Goal: Communication & Community: Answer question/provide support

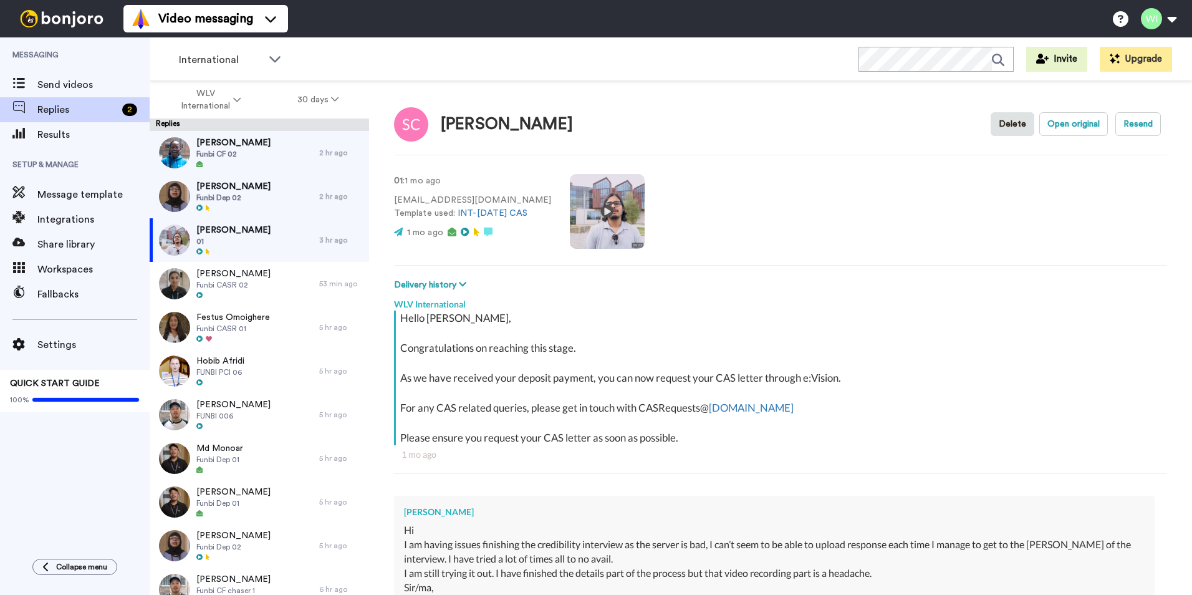
scroll to position [1108, 0]
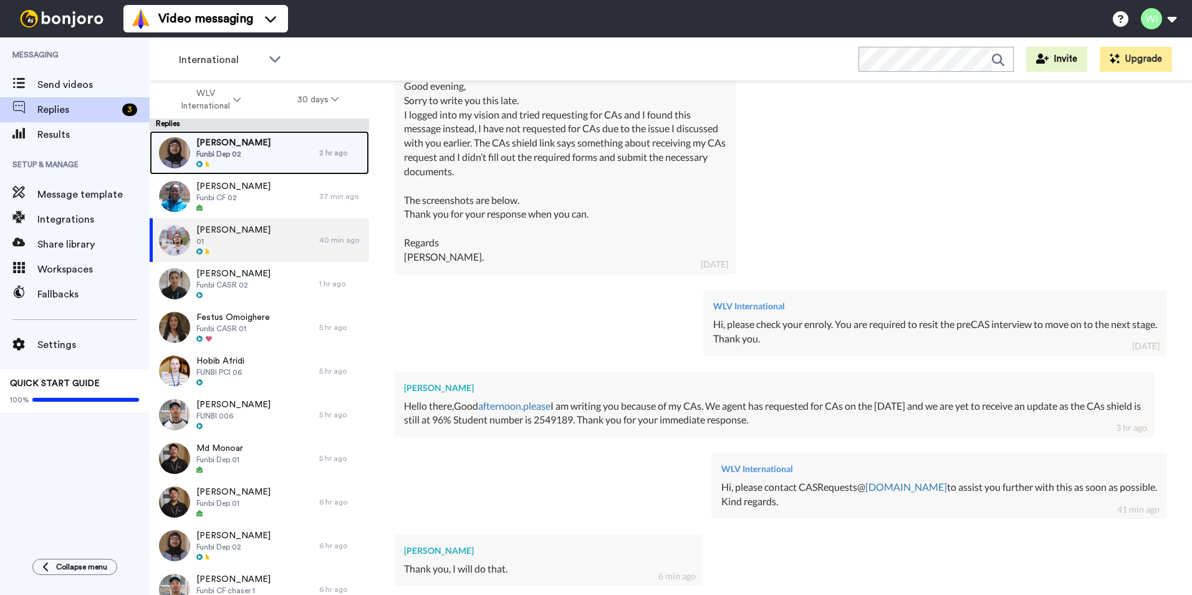
click at [231, 155] on span "Funbi Dep 02" at bounding box center [233, 154] width 74 height 10
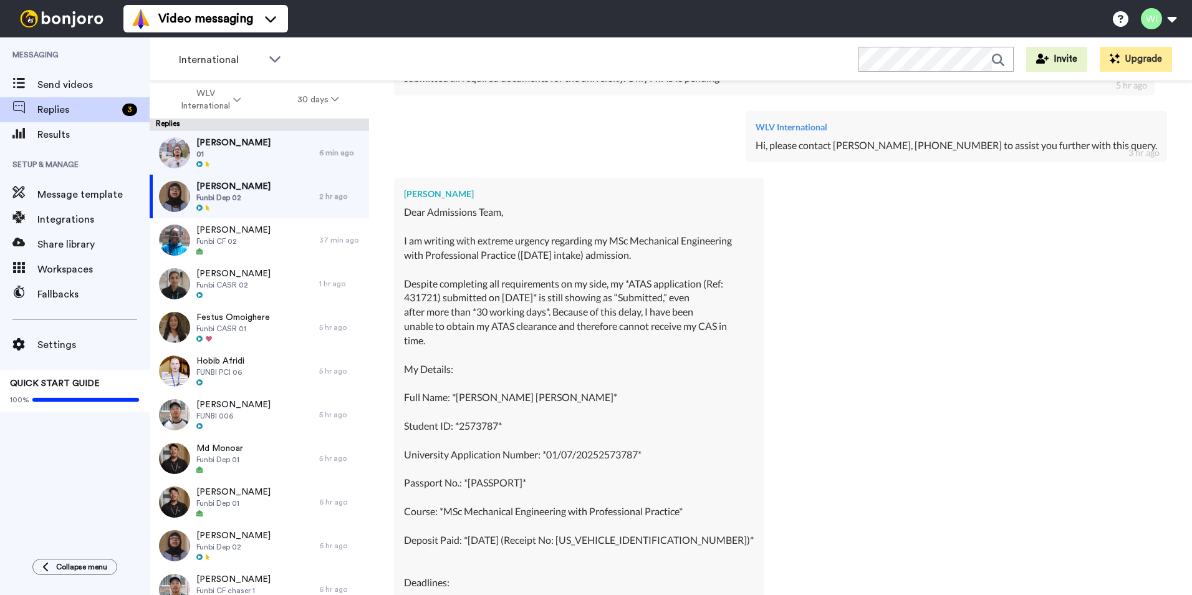
scroll to position [1626, 0]
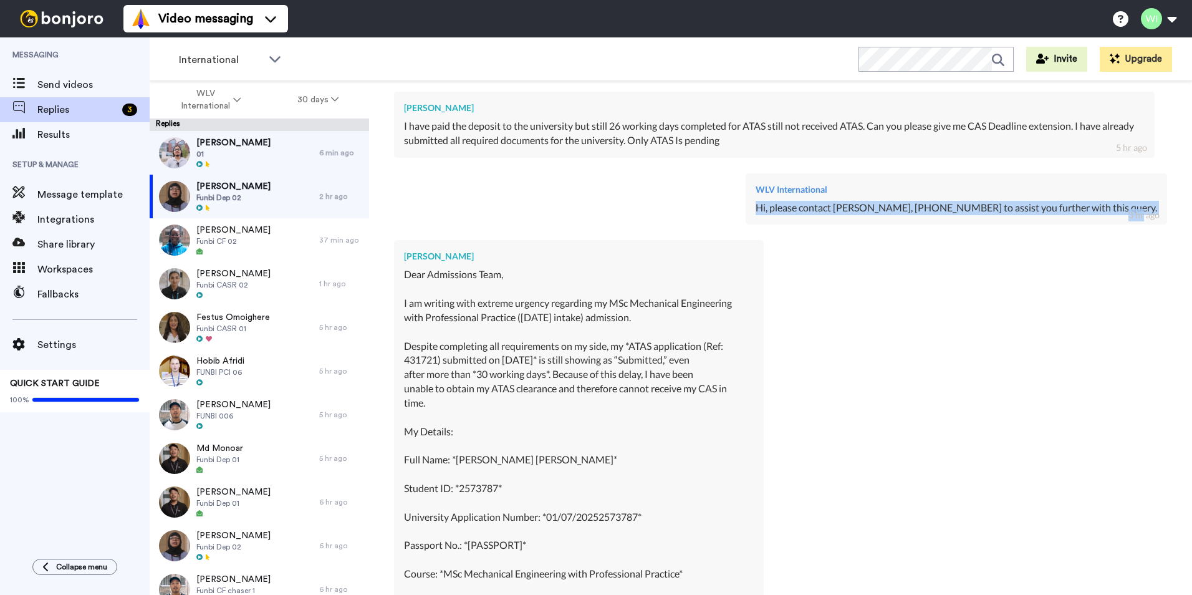
drag, startPoint x: 771, startPoint y: 209, endPoint x: 1133, endPoint y: 210, distance: 361.6
click at [1133, 210] on div "WLV International Hi, please contact [PERSON_NAME], [PHONE_NUMBER] to assist yo…" at bounding box center [956, 199] width 421 height 52
copy div "Hi, please contact [PERSON_NAME], [PHONE_NUMBER] to assist you further with thi…"
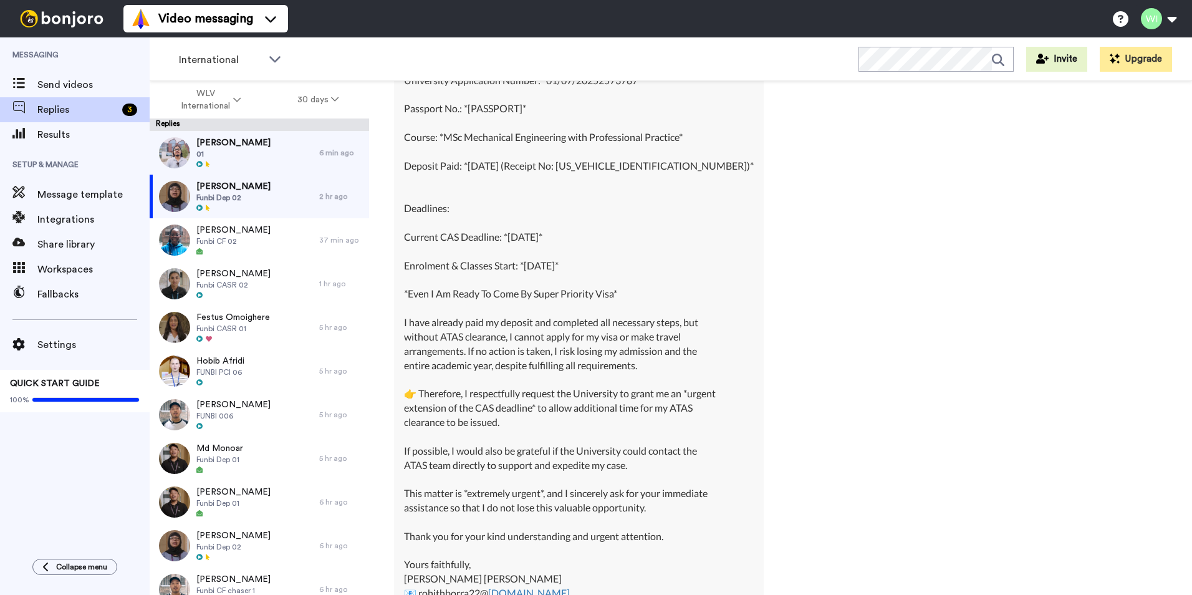
scroll to position [2249, 0]
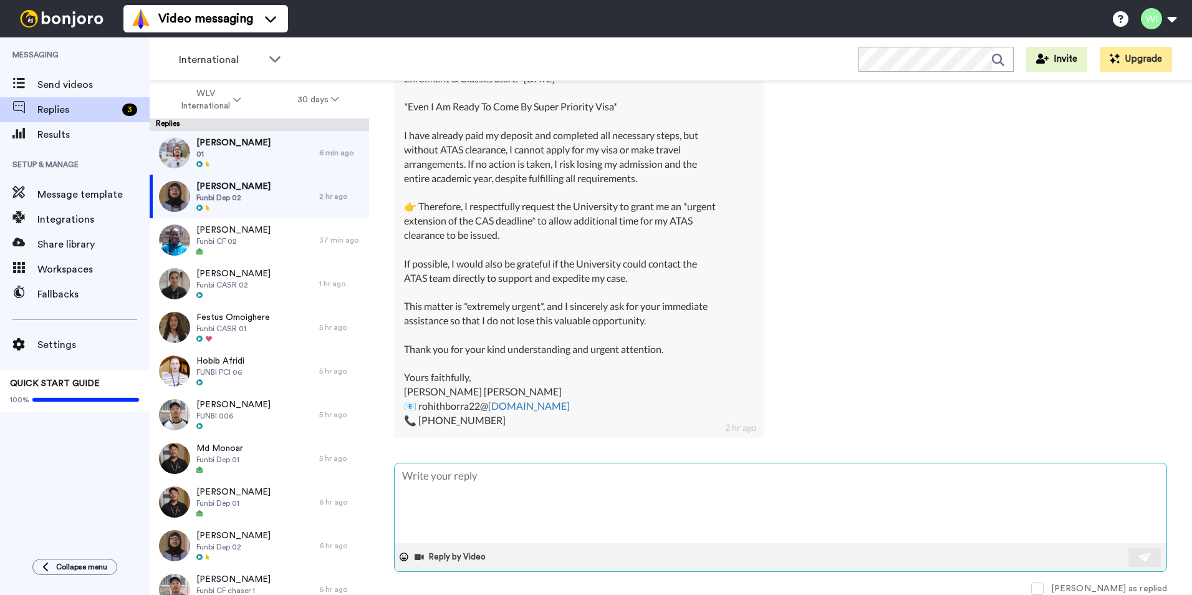
paste textarea "Hi, please contact [PERSON_NAME], [PHONE_NUMBER] to assist you further with thi…"
type textarea "x"
type textarea "Hi, please contact [PERSON_NAME], [PHONE_NUMBER] to assist you further with thi…"
drag, startPoint x: 451, startPoint y: 501, endPoint x: 363, endPoint y: 496, distance: 88.1
click at [363, 496] on div "WLV International 30 days Replies [PERSON_NAME] 01 6 min ago [PERSON_NAME] Funb…" at bounding box center [671, 359] width 1042 height 557
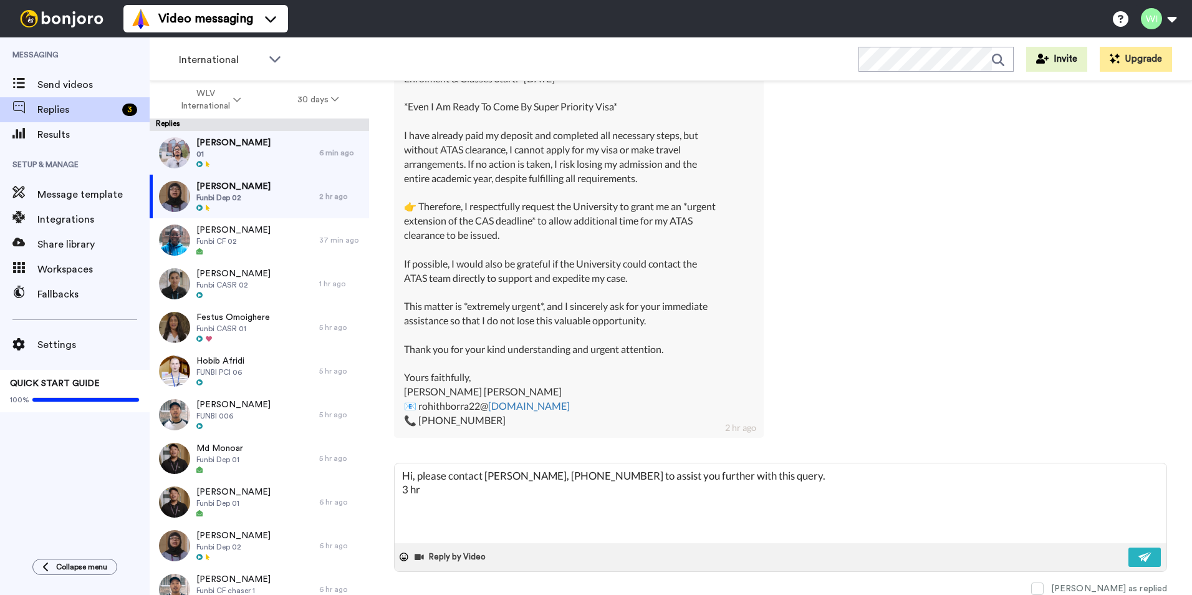
type textarea "x"
type textarea "Hi, please contact [PERSON_NAME], [PHONE_NUMBER] to assist you further with thi…"
click at [1118, 547] on div "Reply by Video" at bounding box center [781, 557] width 772 height 28
click at [1130, 549] on button at bounding box center [1144, 556] width 32 height 19
type textarea "x"
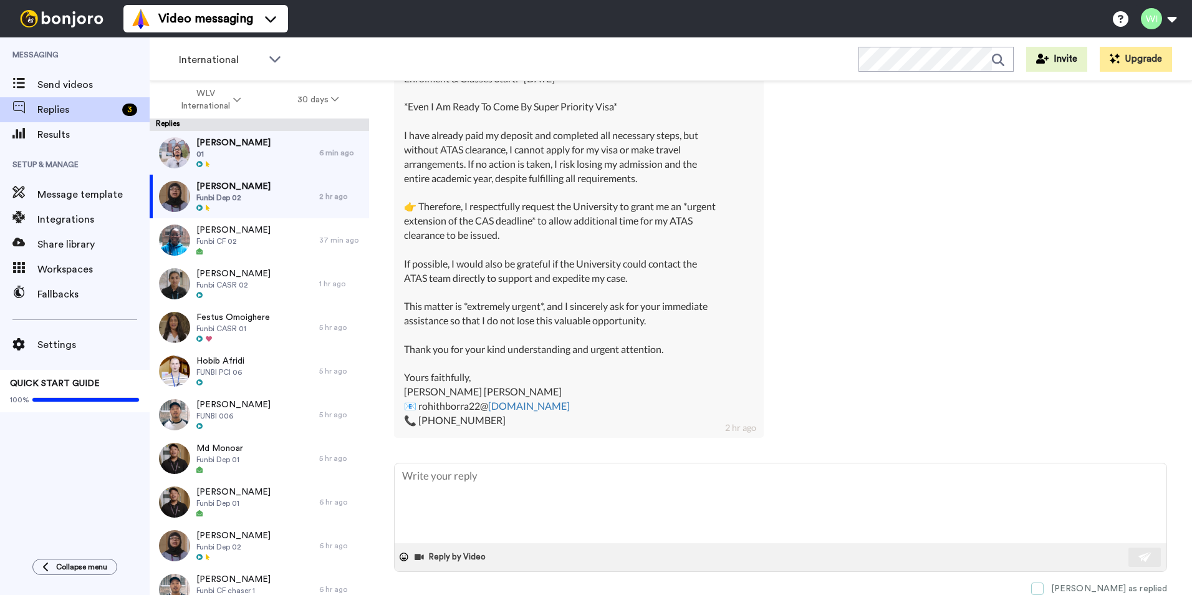
click at [1094, 590] on label "[PERSON_NAME] as replied" at bounding box center [1099, 588] width 136 height 12
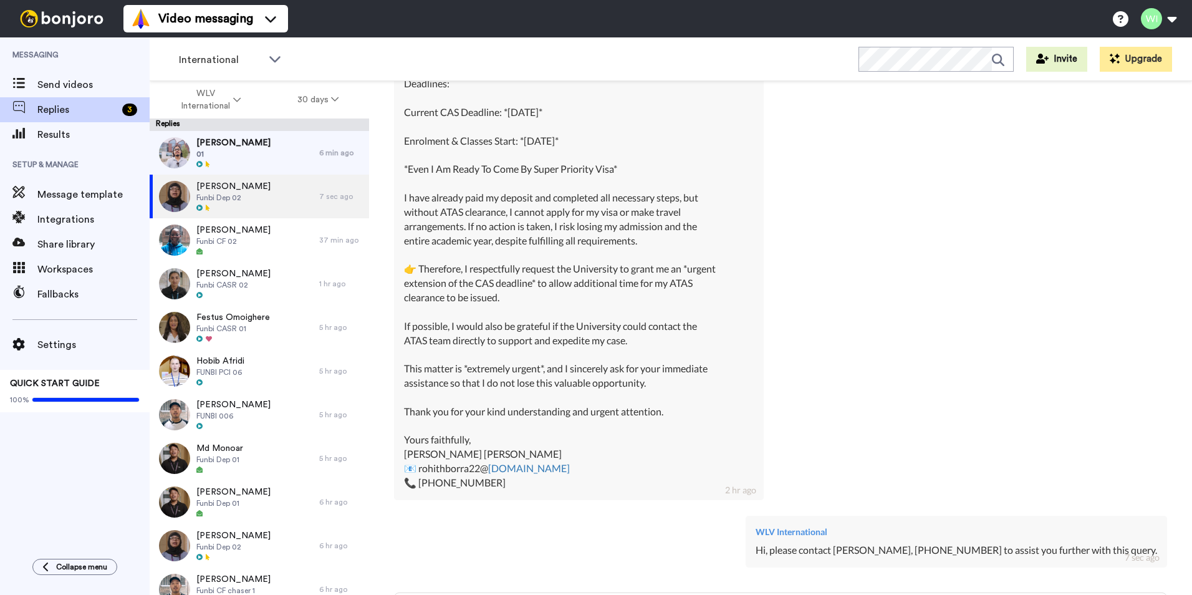
scroll to position [2317, 0]
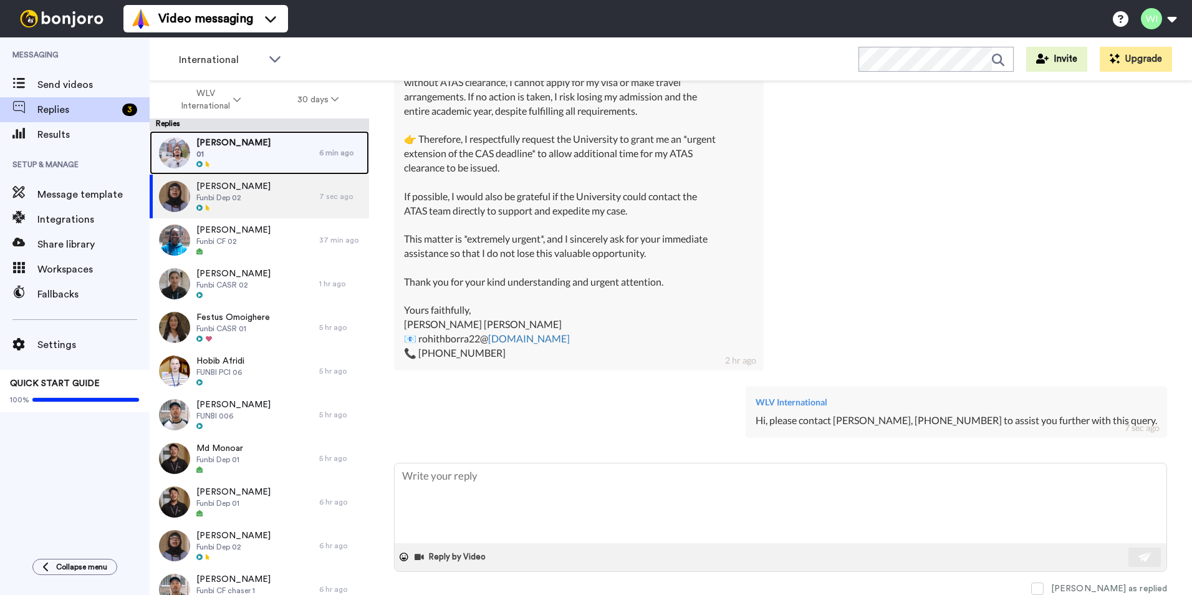
click at [254, 149] on span "01" at bounding box center [233, 154] width 74 height 10
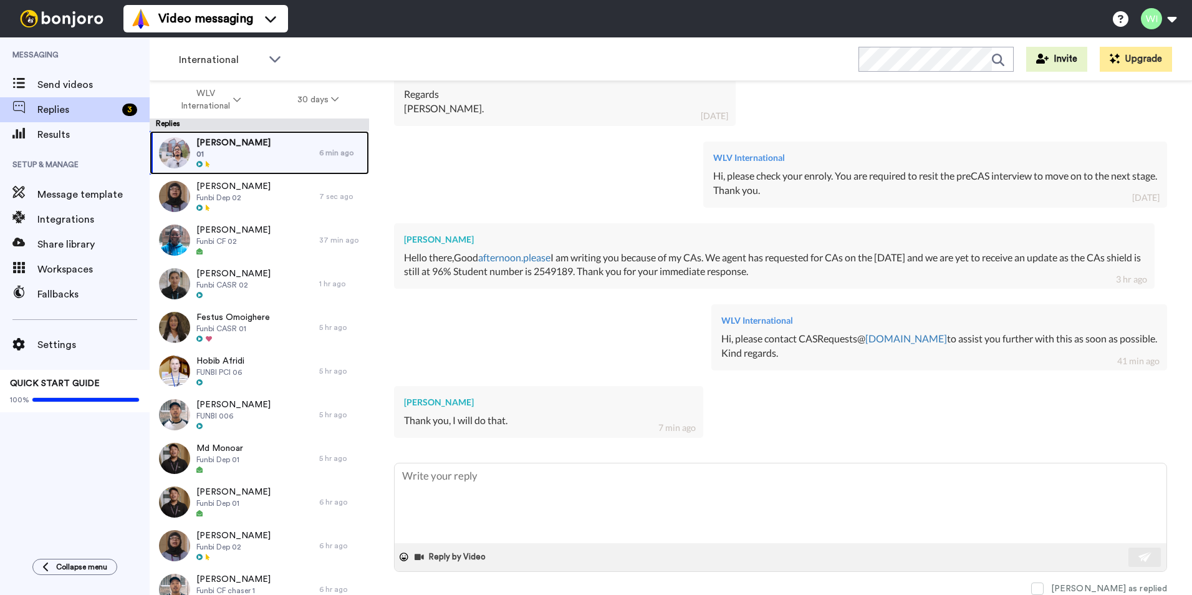
scroll to position [1256, 0]
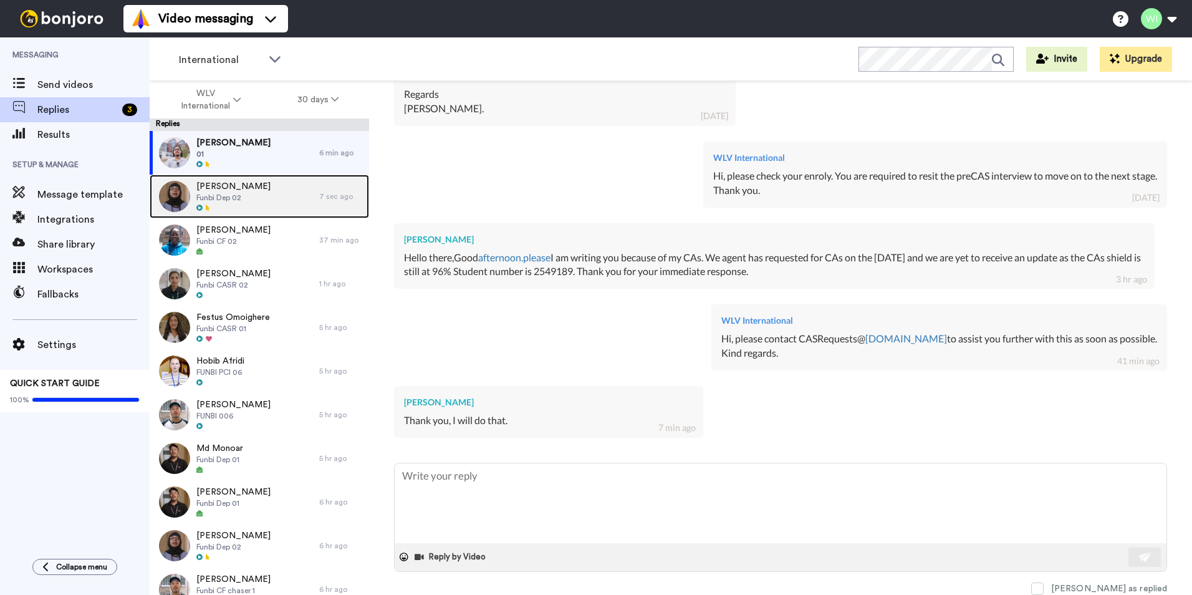
click at [223, 203] on div "[PERSON_NAME] Funbi Dep 02" at bounding box center [233, 196] width 74 height 32
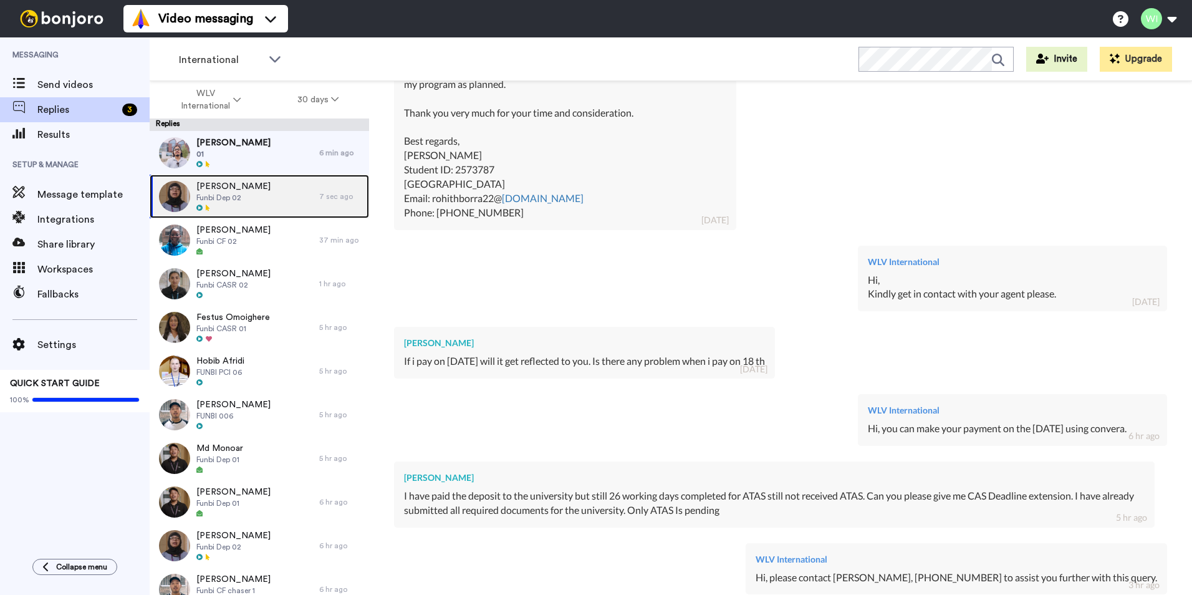
scroll to position [2317, 0]
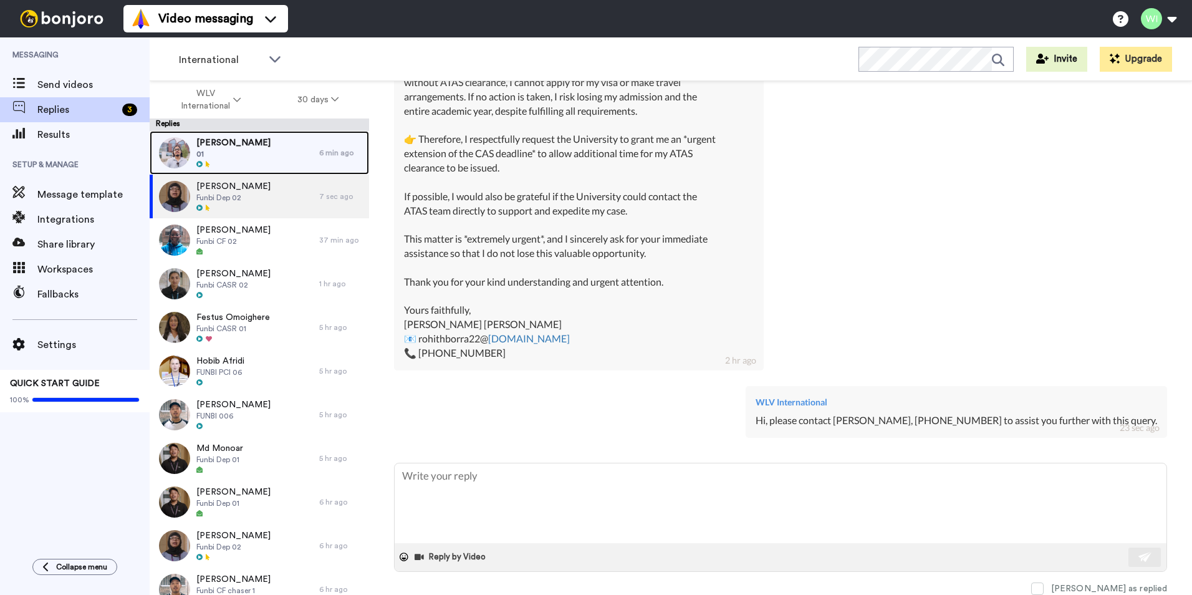
click at [249, 155] on span "01" at bounding box center [233, 154] width 74 height 10
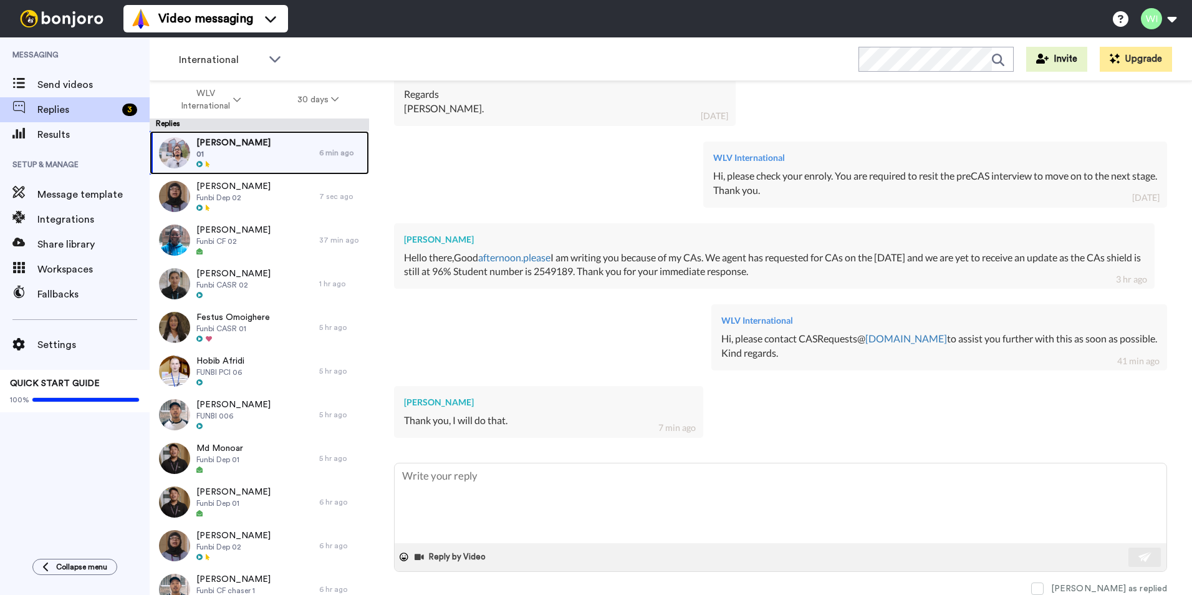
scroll to position [1256, 0]
click at [1075, 586] on div "[PERSON_NAME] as replied" at bounding box center [780, 588] width 773 height 13
click at [1044, 592] on span at bounding box center [1037, 588] width 12 height 12
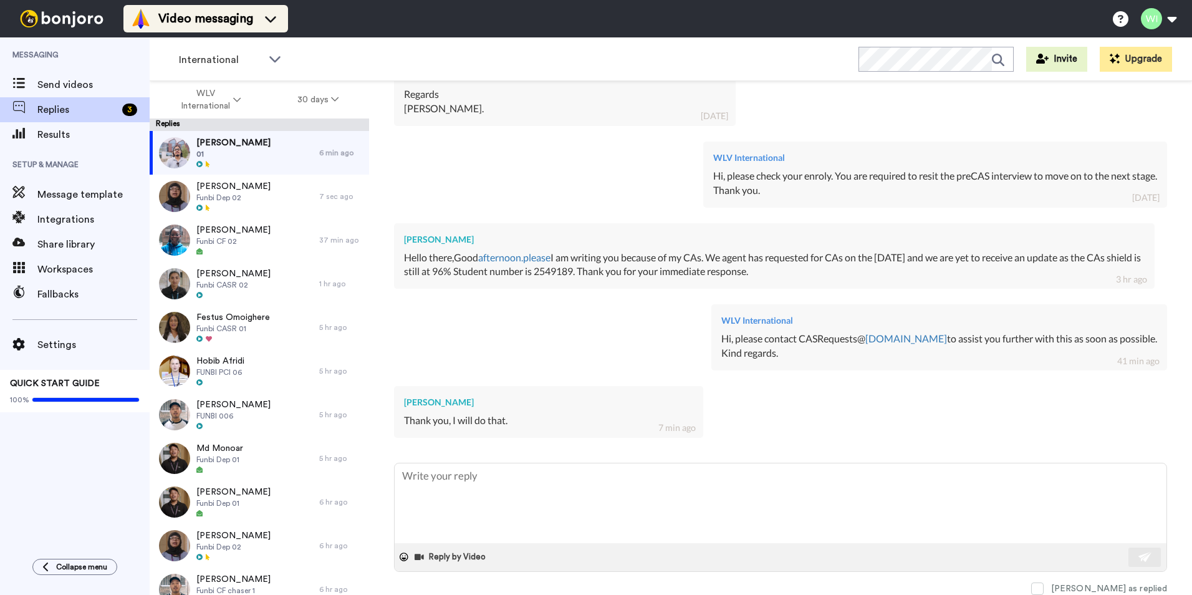
type textarea "x"
